Goal: Transaction & Acquisition: Purchase product/service

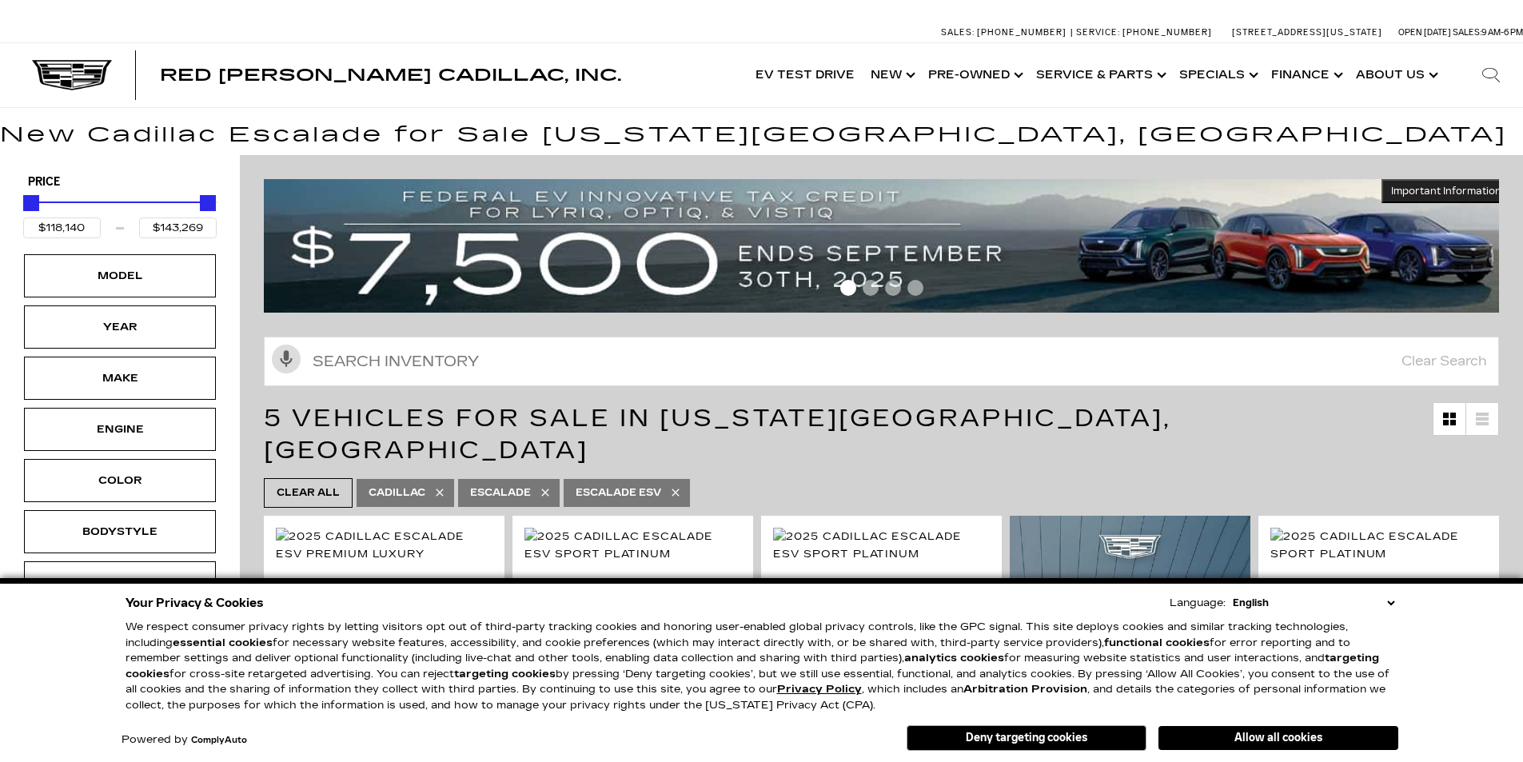
click at [166, 357] on div "Make" at bounding box center [120, 378] width 192 height 43
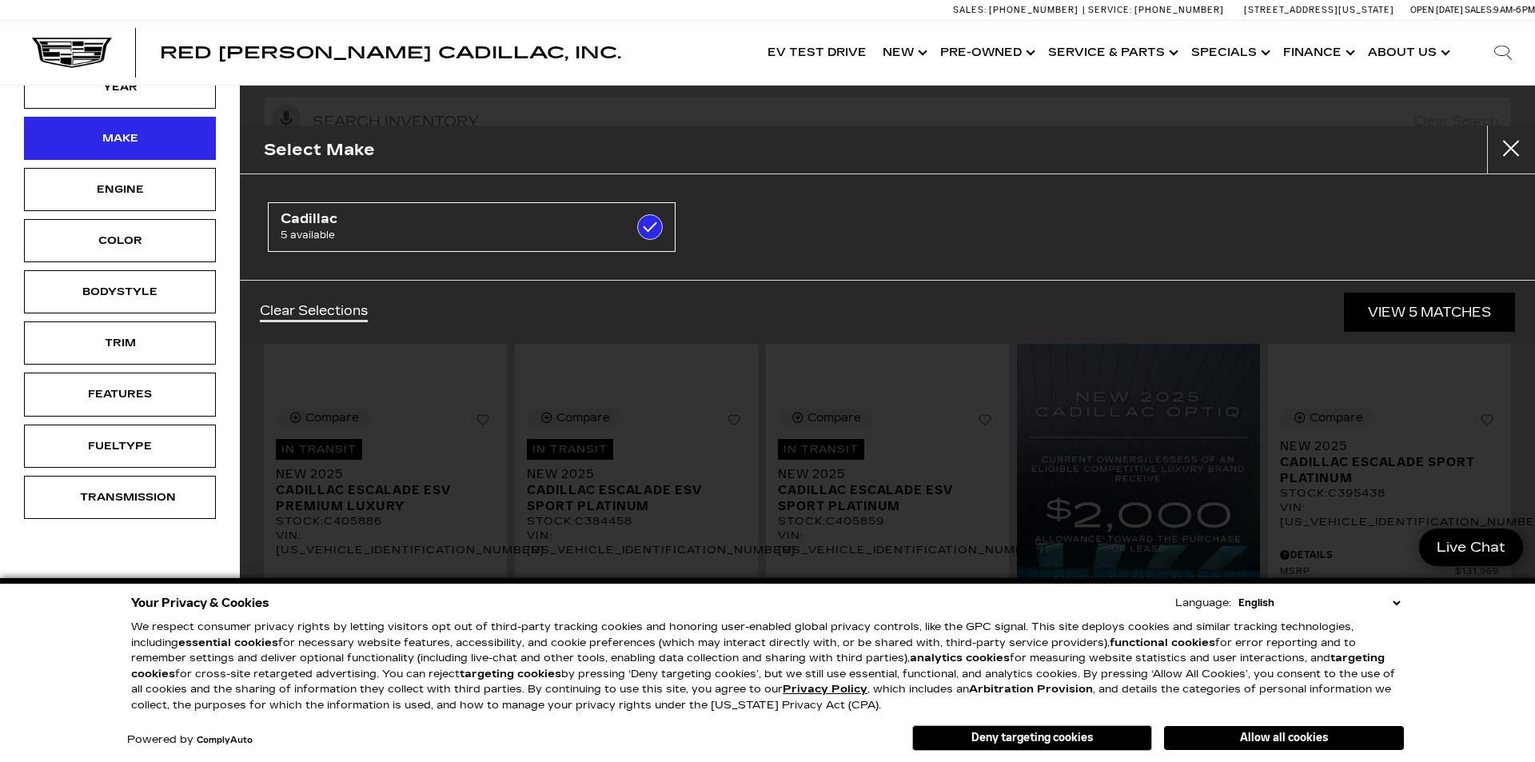
click at [135, 124] on div "Make" at bounding box center [120, 138] width 192 height 43
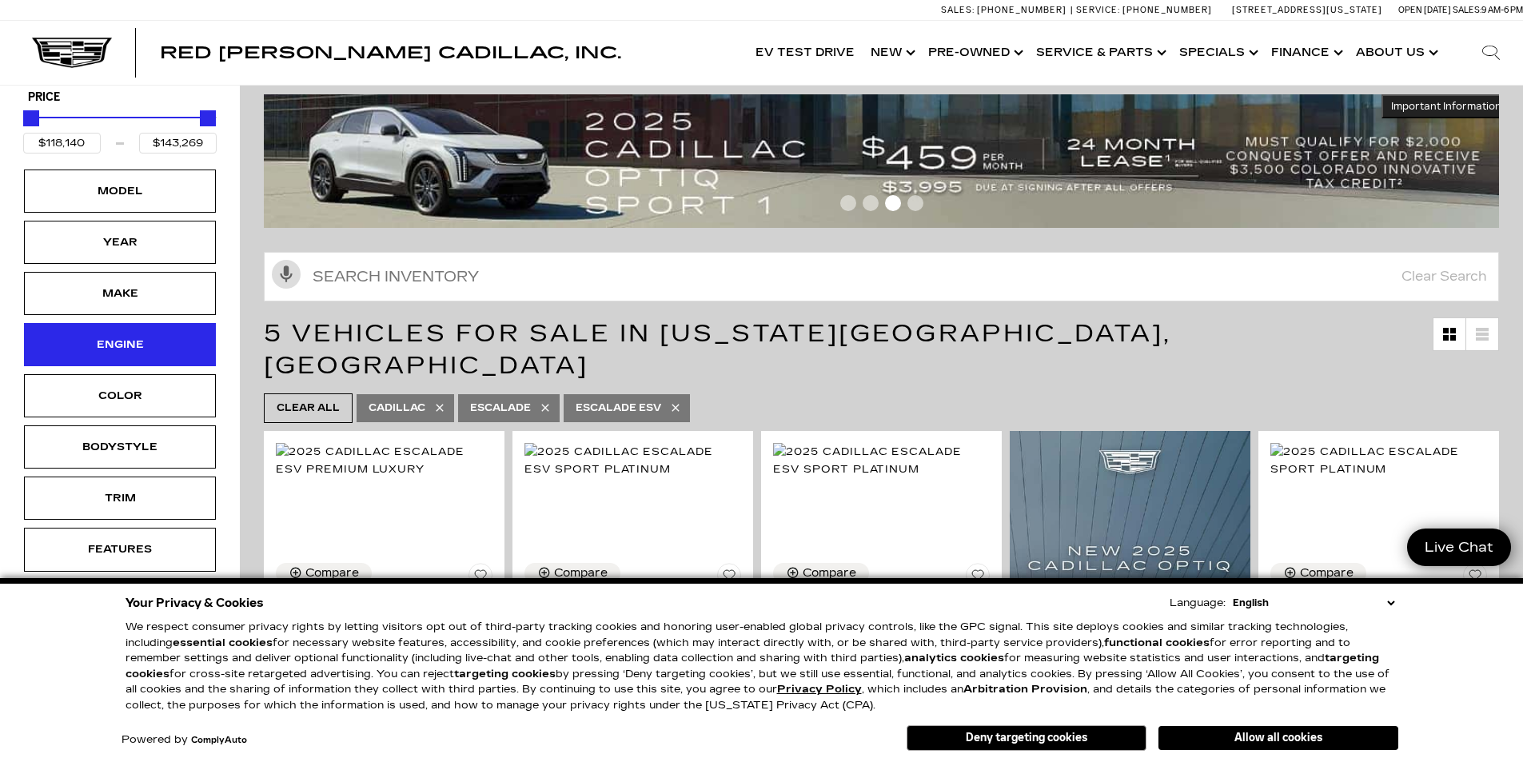
scroll to position [80, 0]
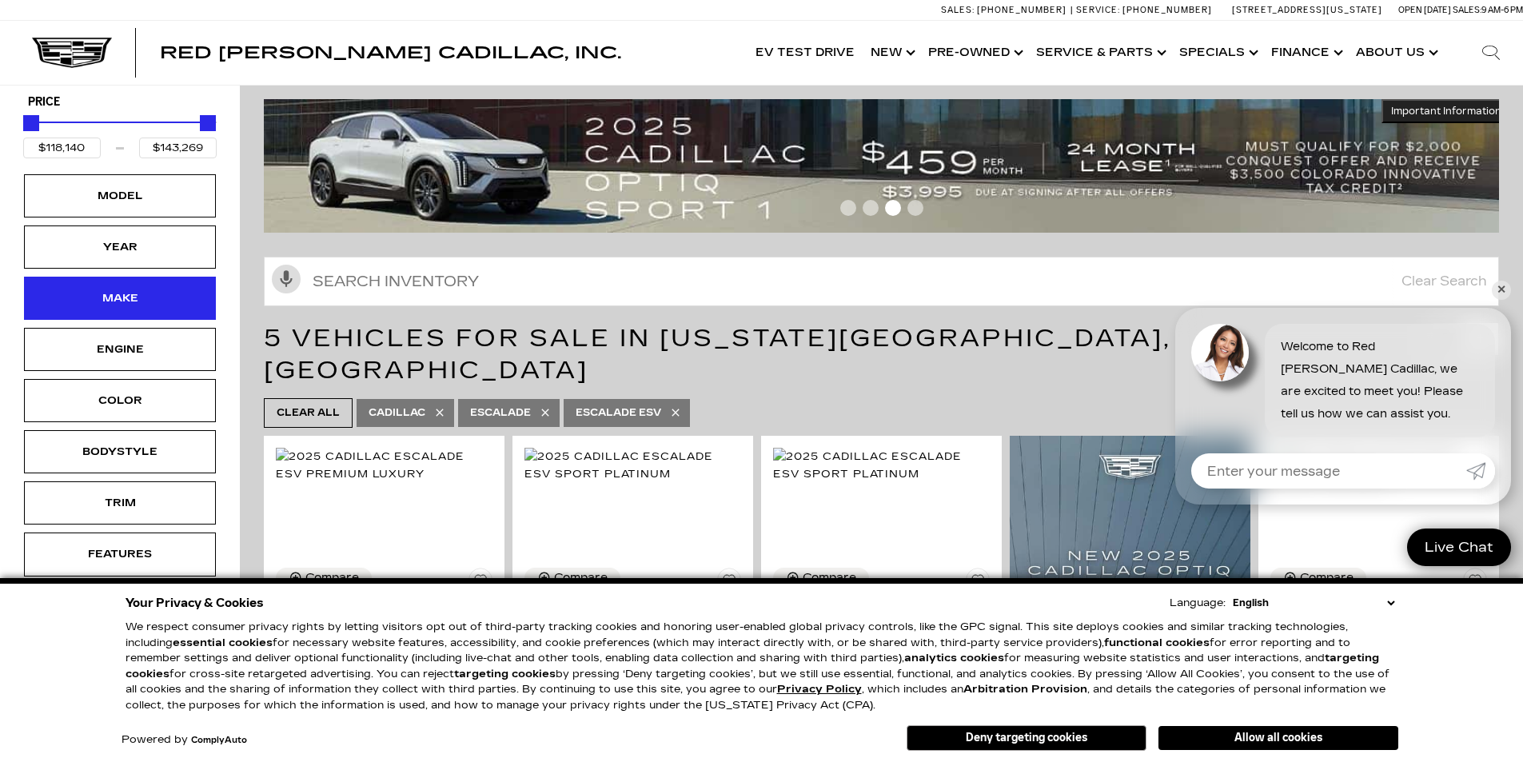
click at [142, 305] on div "Make" at bounding box center [120, 298] width 80 height 18
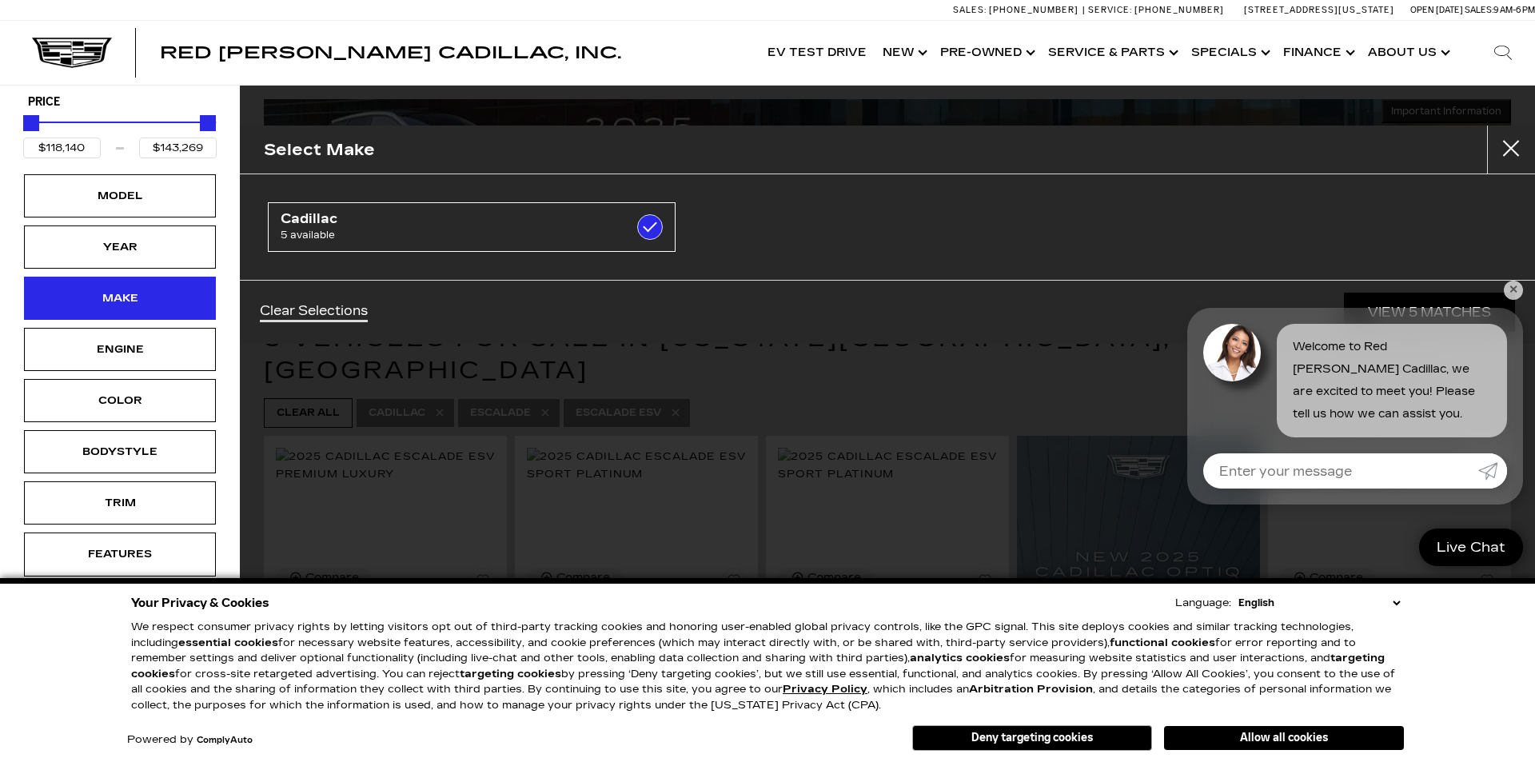
click at [142, 305] on div "Make" at bounding box center [120, 298] width 80 height 18
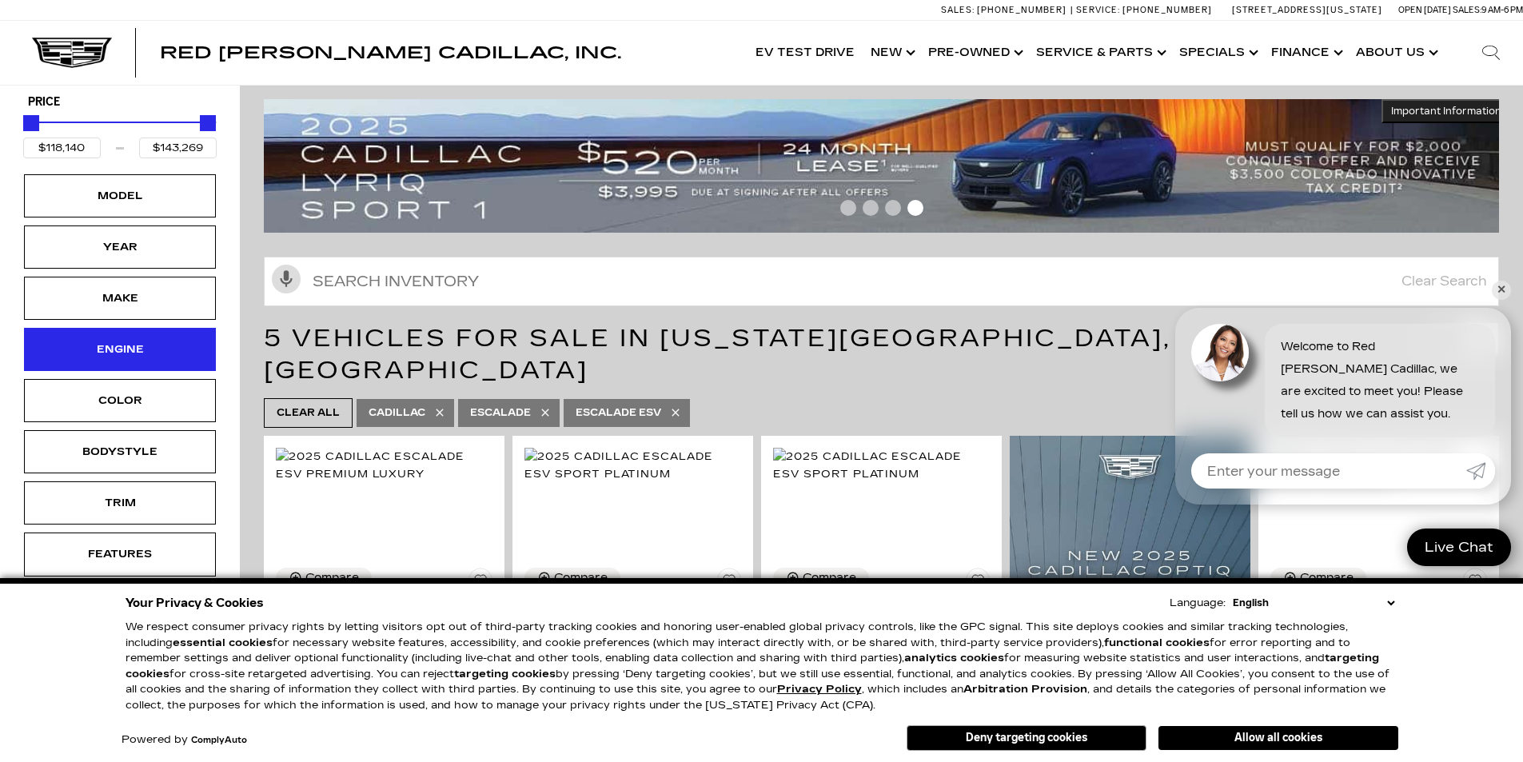
click at [138, 353] on div "Engine" at bounding box center [120, 350] width 80 height 18
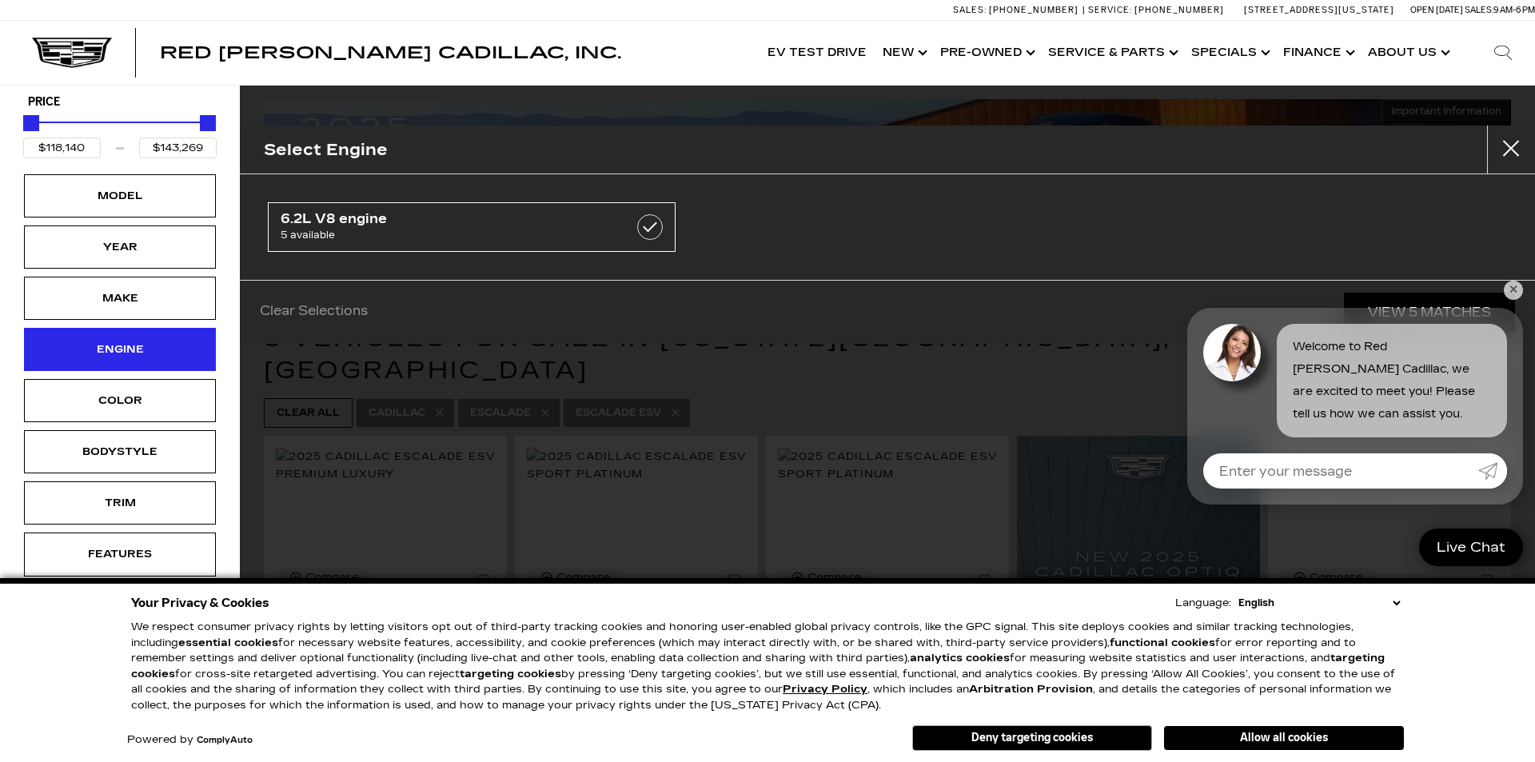
click at [138, 353] on div "Engine" at bounding box center [120, 350] width 80 height 18
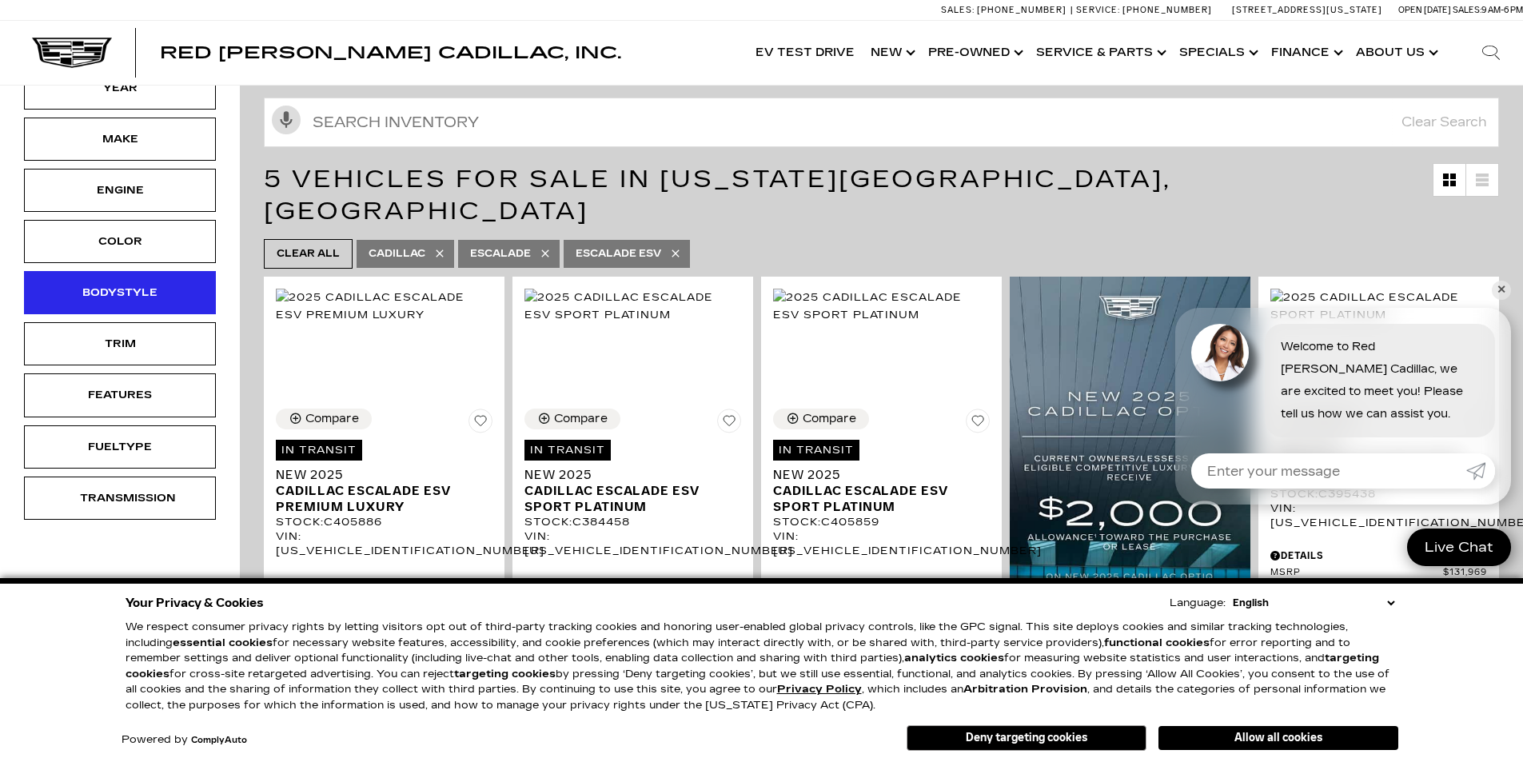
scroll to position [240, 0]
click at [146, 271] on div "Bodystyle" at bounding box center [120, 291] width 192 height 43
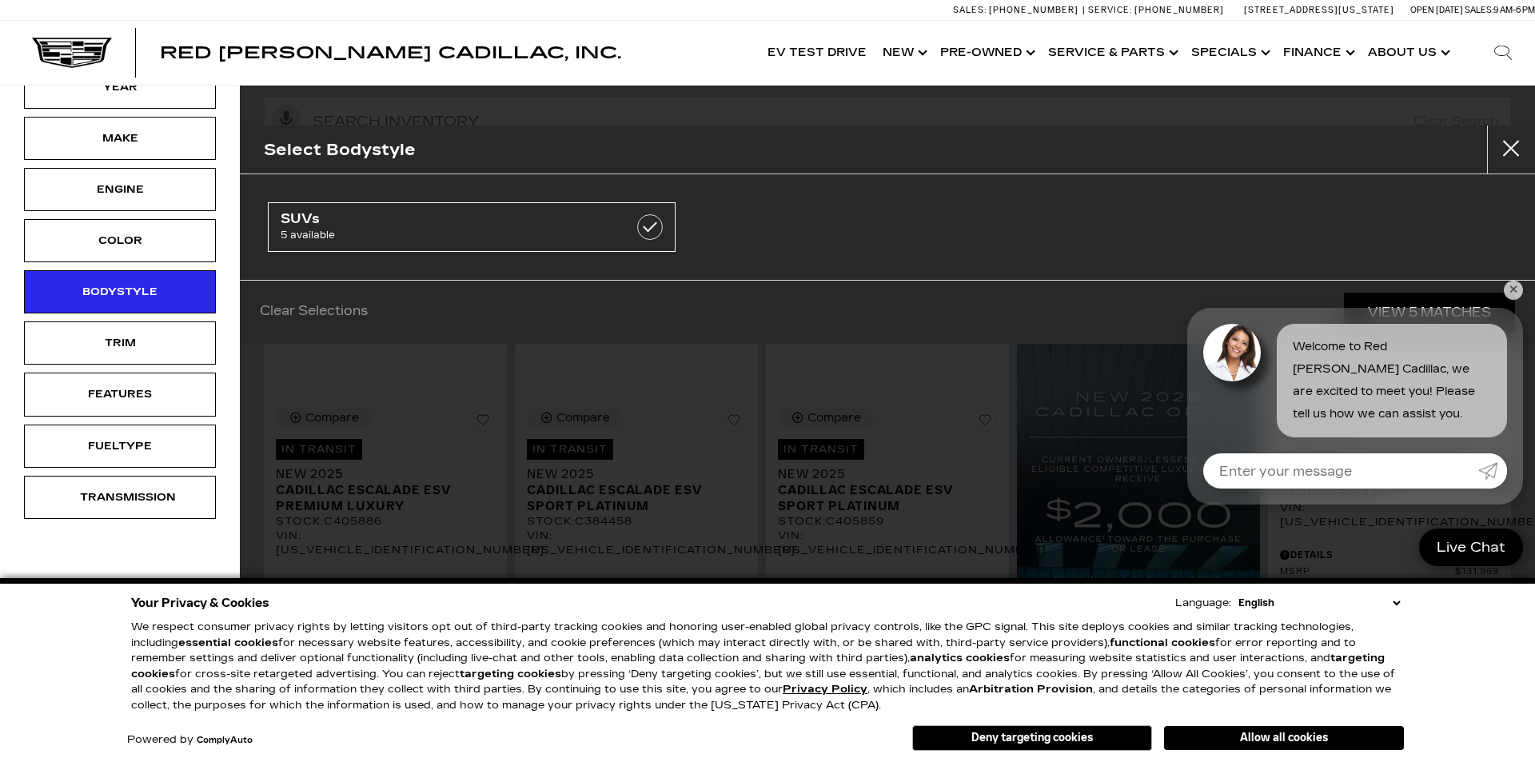
click at [144, 318] on div "Trim" at bounding box center [120, 342] width 200 height 51
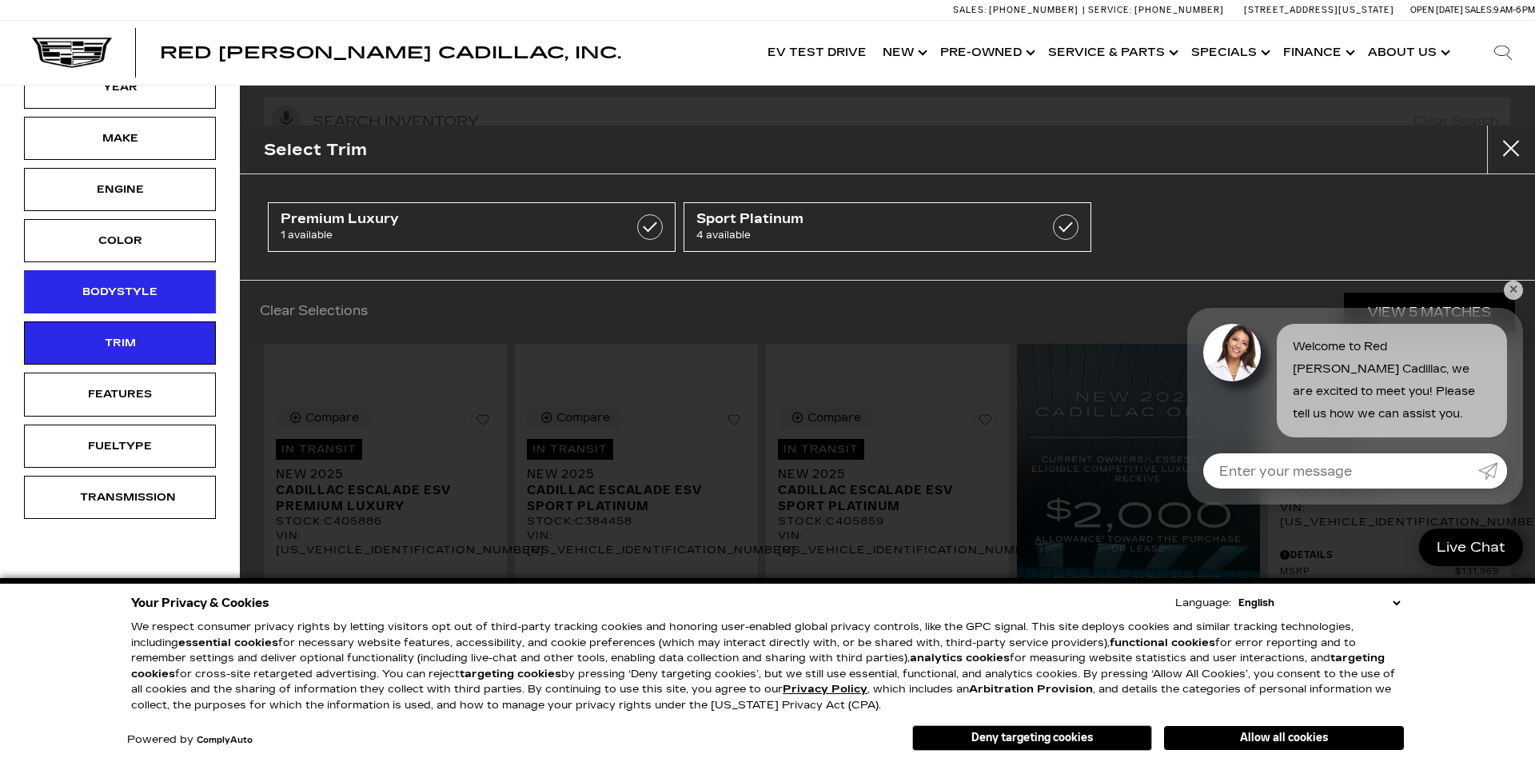
click at [154, 288] on div "Bodystyle" at bounding box center [120, 292] width 80 height 18
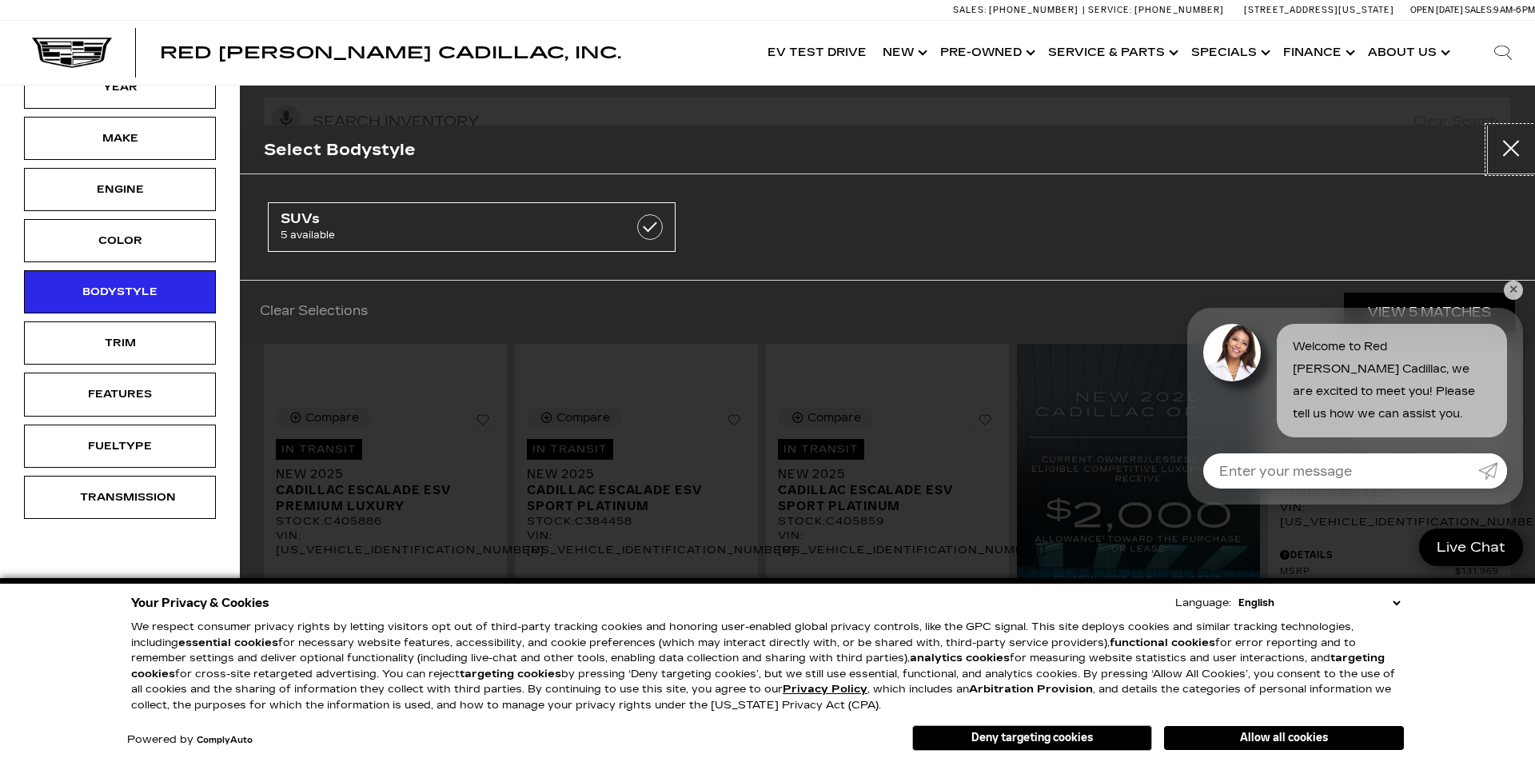
click at [1509, 132] on button "Close" at bounding box center [1511, 150] width 48 height 48
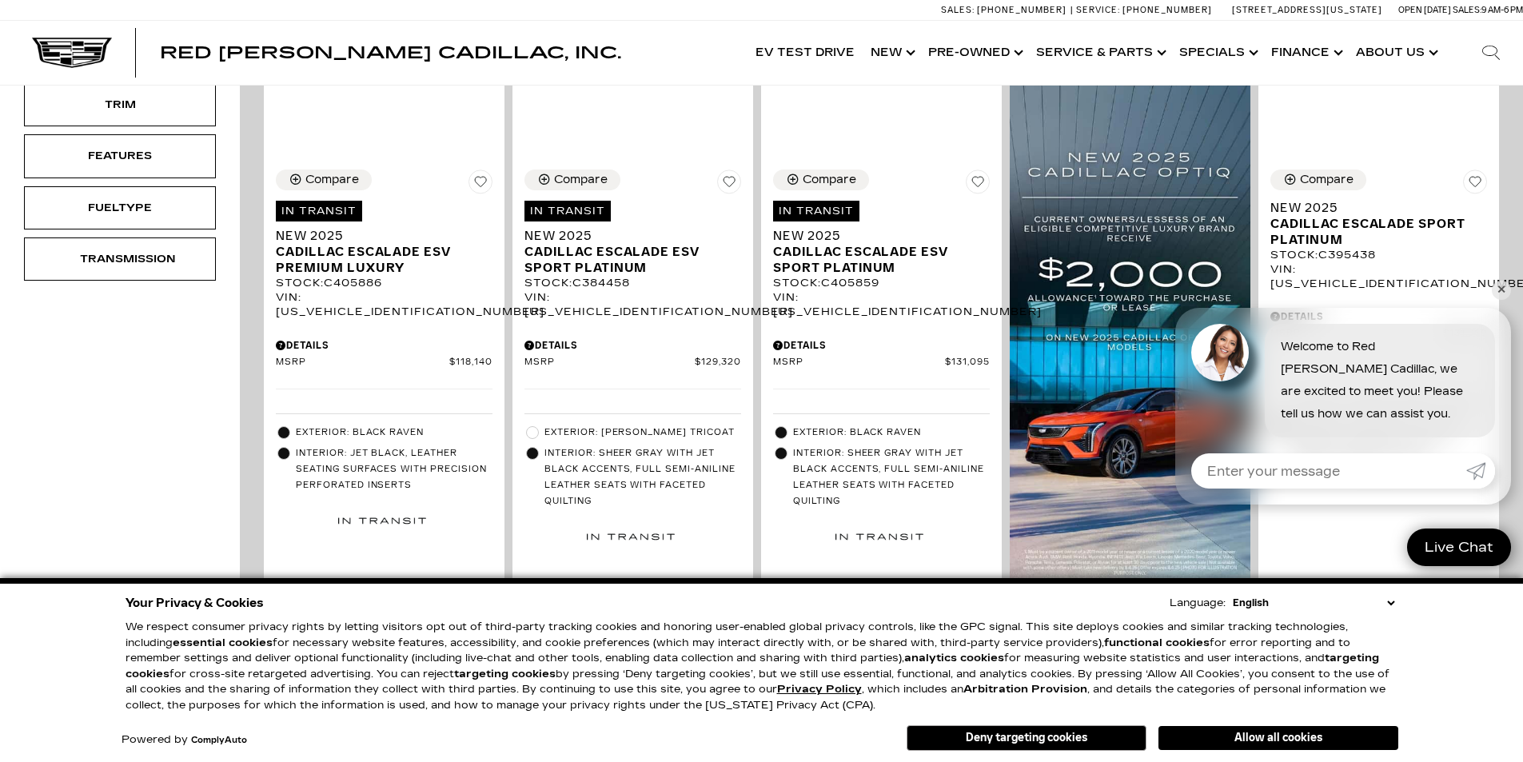
scroll to position [480, 0]
click at [1501, 294] on link "✕" at bounding box center [1501, 290] width 19 height 19
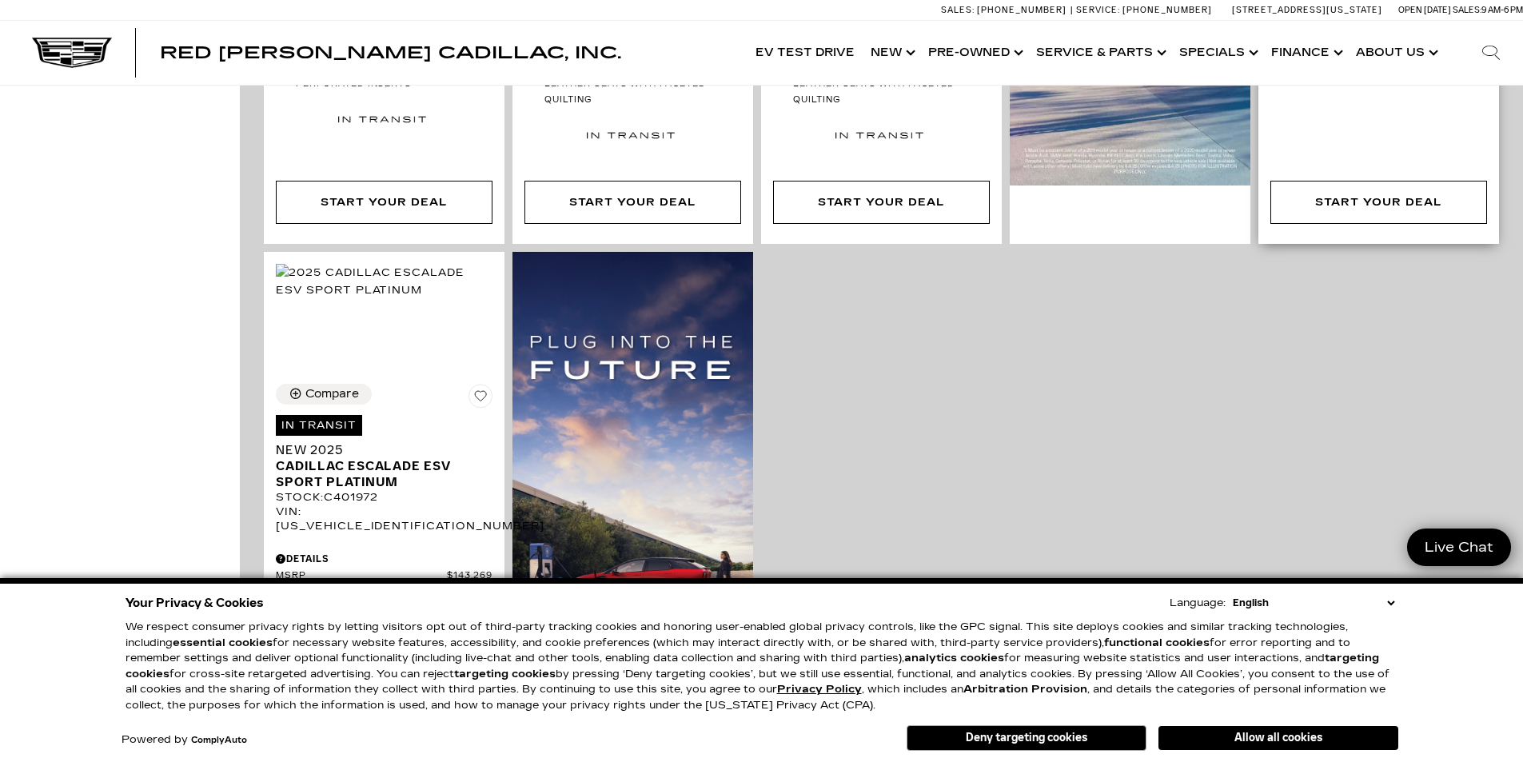
scroll to position [400, 0]
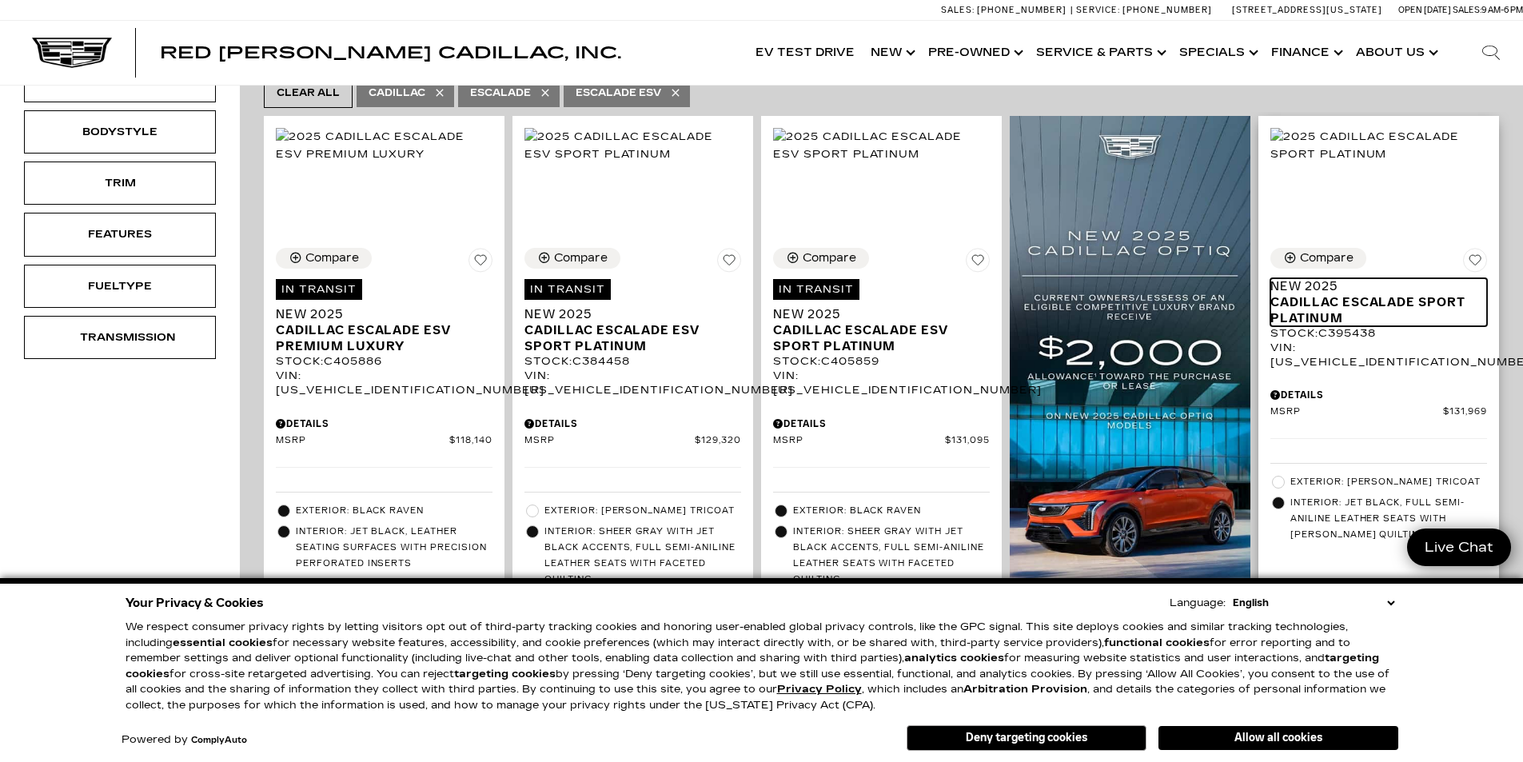
click at [1334, 294] on span "Cadillac Escalade Sport Platinum" at bounding box center [1373, 310] width 205 height 32
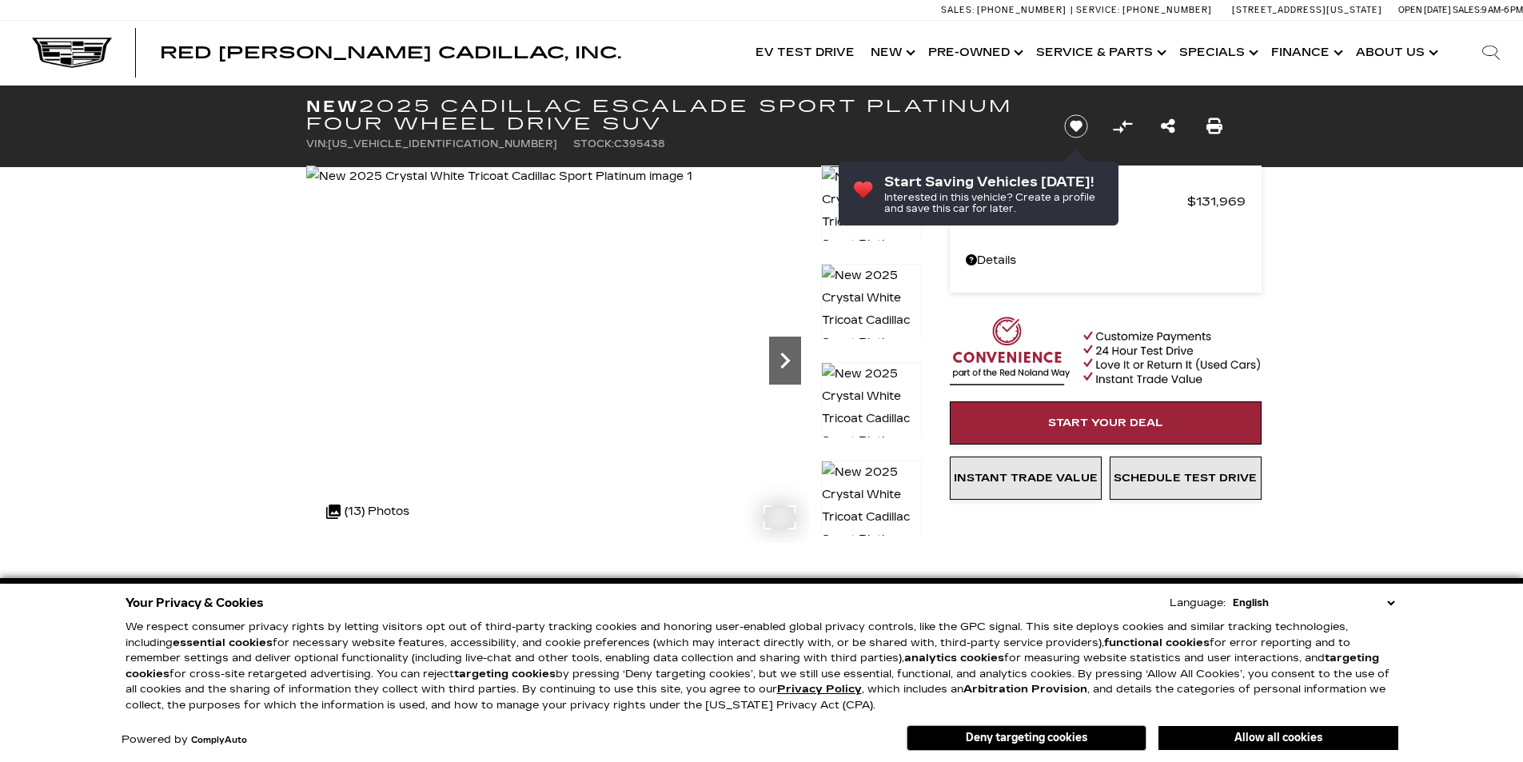
click at [786, 365] on icon "Next" at bounding box center [785, 361] width 32 height 32
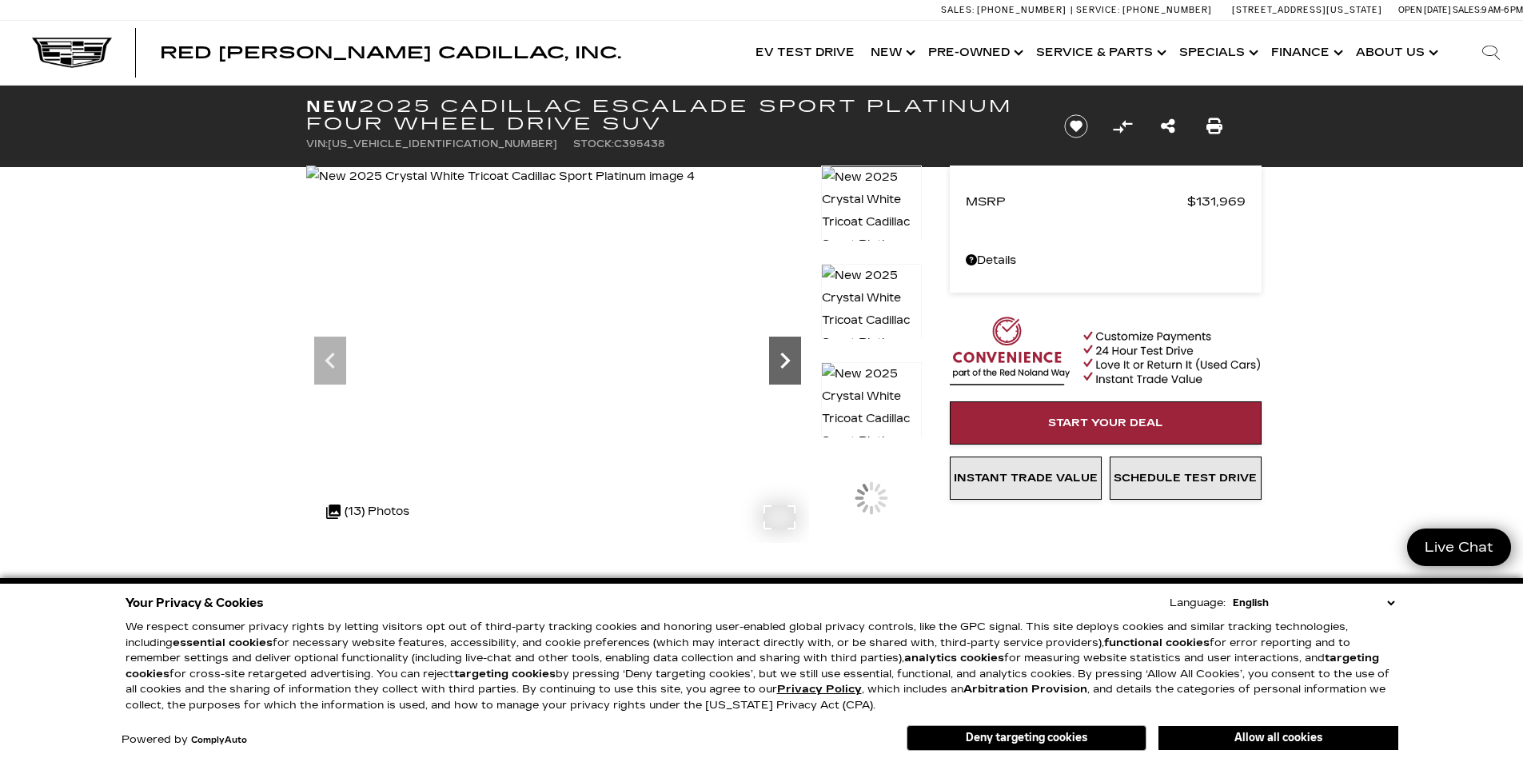
click at [786, 365] on icon "Next" at bounding box center [785, 361] width 32 height 32
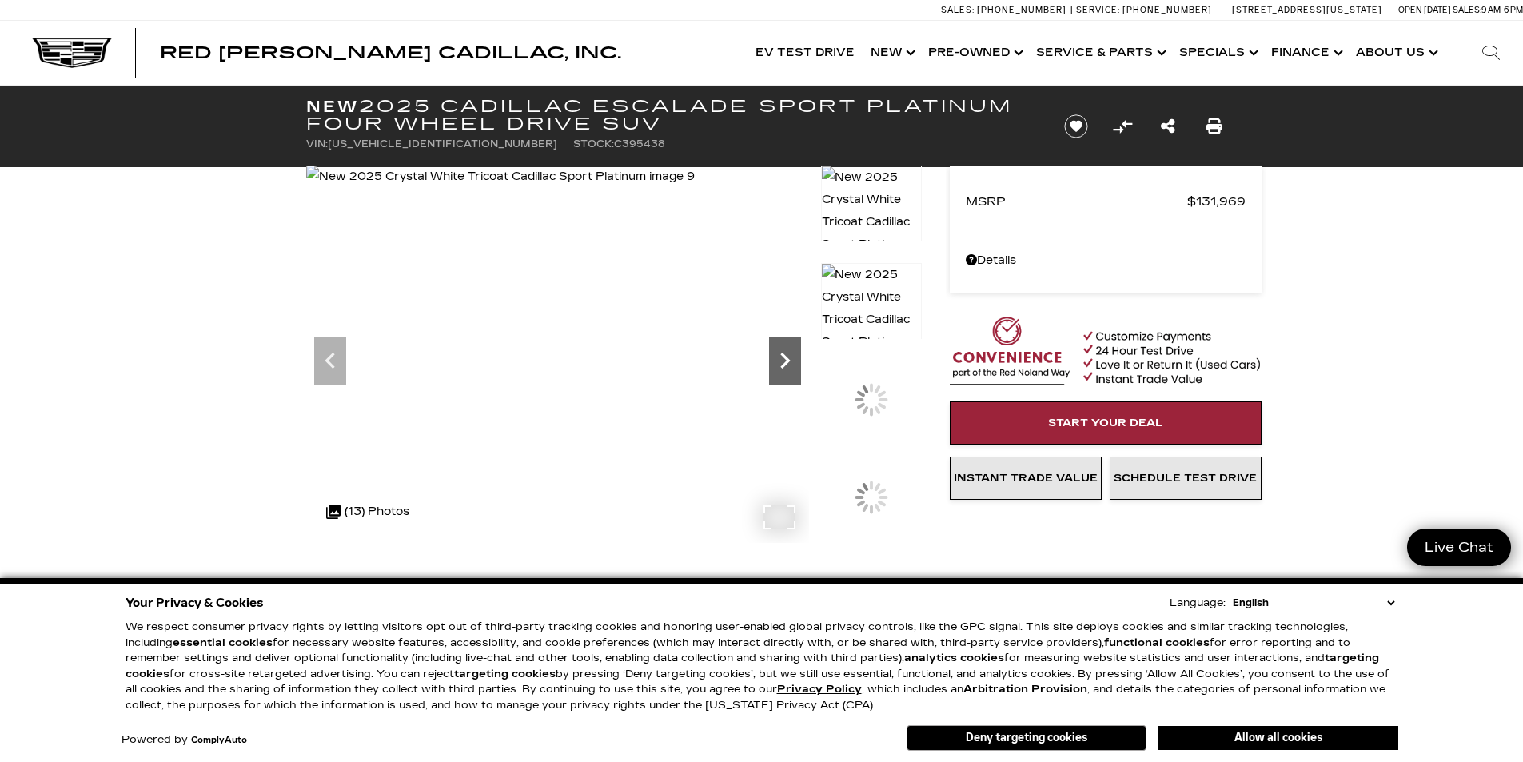
click at [786, 365] on icon "Next" at bounding box center [785, 361] width 32 height 32
click at [785, 365] on icon "Next" at bounding box center [785, 361] width 10 height 16
click at [700, 188] on img at bounding box center [503, 177] width 394 height 22
